Goal: Information Seeking & Learning: Learn about a topic

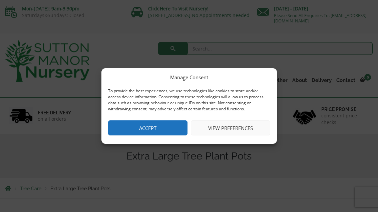
click at [159, 130] on button "Accept" at bounding box center [147, 127] width 79 height 15
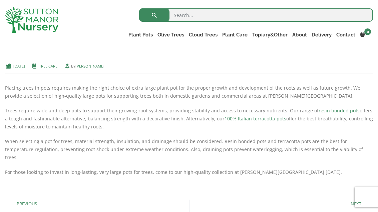
scroll to position [141, 0]
click at [234, 120] on link "100% Italian terracotta pots" at bounding box center [256, 118] width 62 height 6
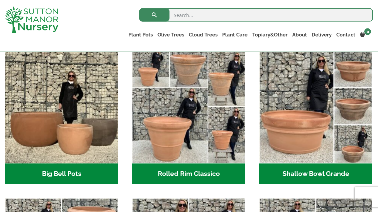
scroll to position [214, 0]
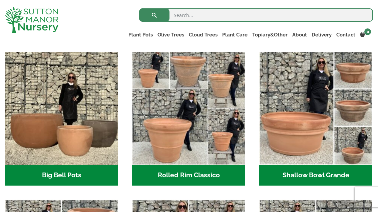
click at [68, 173] on h2 "Big Bell Pots (10)" at bounding box center [61, 174] width 113 height 21
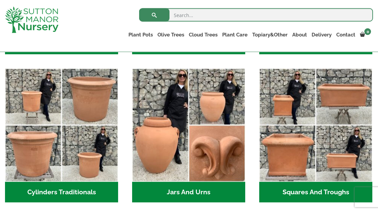
scroll to position [345, 0]
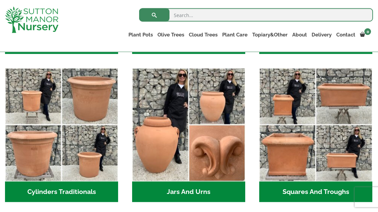
click at [66, 194] on h2 "Cylinders Traditionals (2)" at bounding box center [61, 191] width 113 height 21
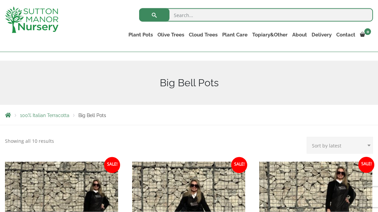
scroll to position [57, 0]
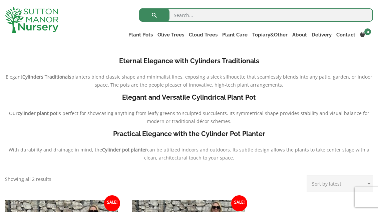
scroll to position [151, 0]
